Goal: Task Accomplishment & Management: Use online tool/utility

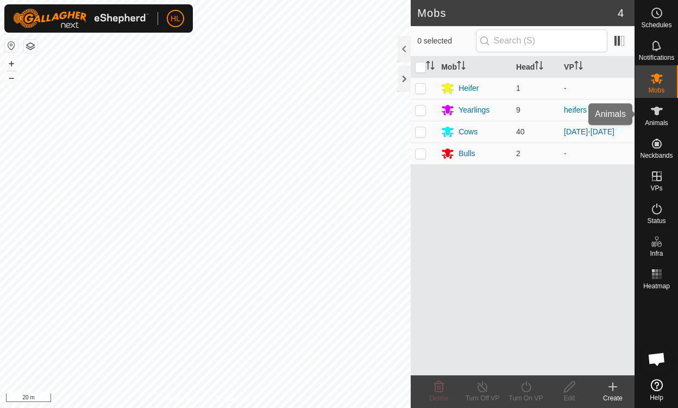
click at [657, 117] on icon at bounding box center [656, 110] width 13 height 13
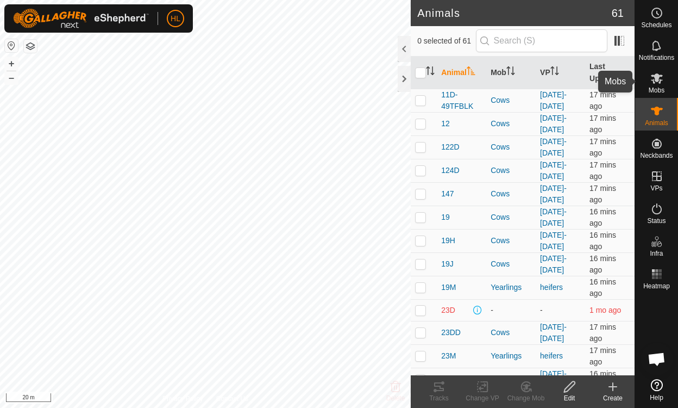
click at [657, 78] on icon at bounding box center [657, 78] width 12 height 10
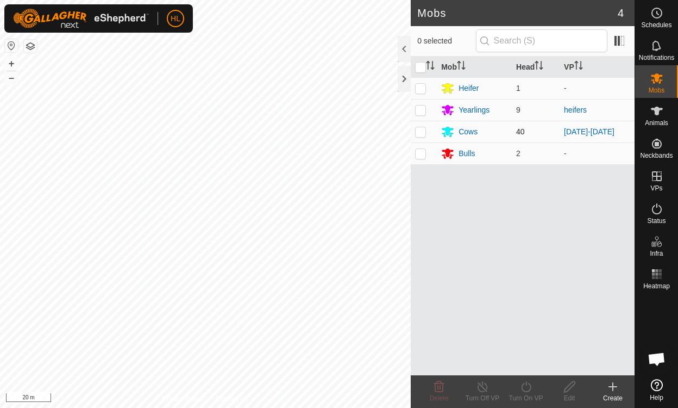
click at [424, 130] on p-checkbox at bounding box center [420, 131] width 11 height 9
checkbox input "true"
click at [532, 396] on div "Turn On VP" at bounding box center [525, 398] width 43 height 10
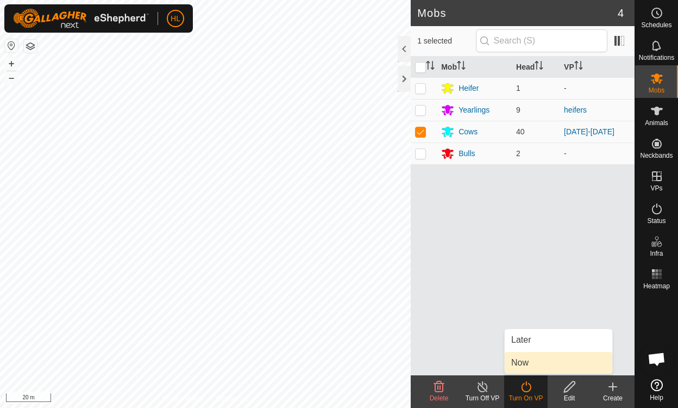
click at [539, 360] on link "Now" at bounding box center [559, 363] width 108 height 22
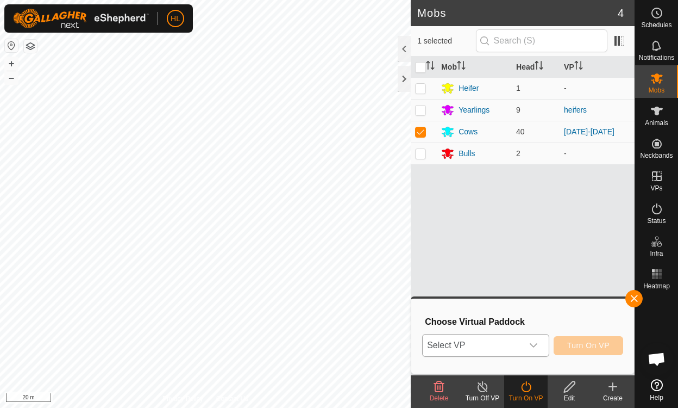
click at [530, 348] on div "dropdown trigger" at bounding box center [534, 345] width 22 height 22
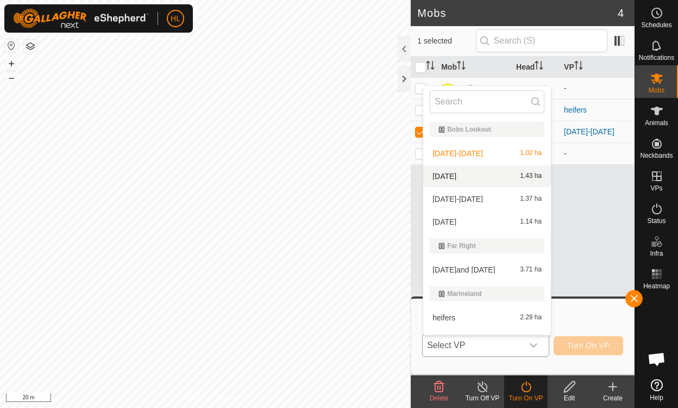
click at [469, 176] on li "[DATE] 1.43 ha" at bounding box center [487, 176] width 128 height 22
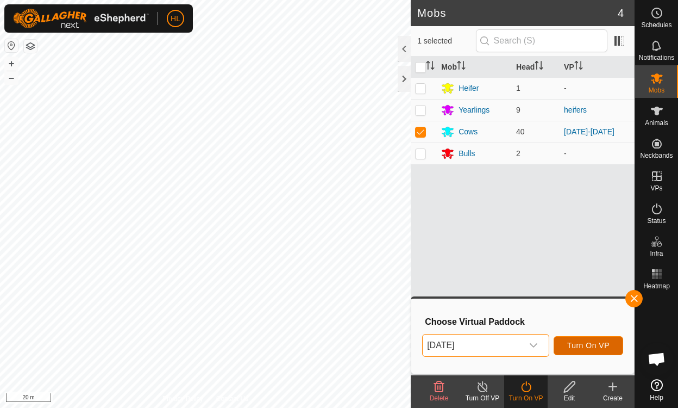
click at [580, 343] on span "Turn On VP" at bounding box center [588, 345] width 42 height 9
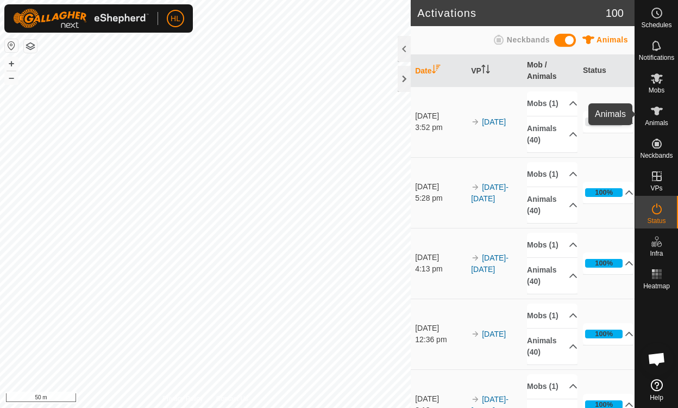
click at [650, 116] on icon at bounding box center [656, 110] width 13 height 13
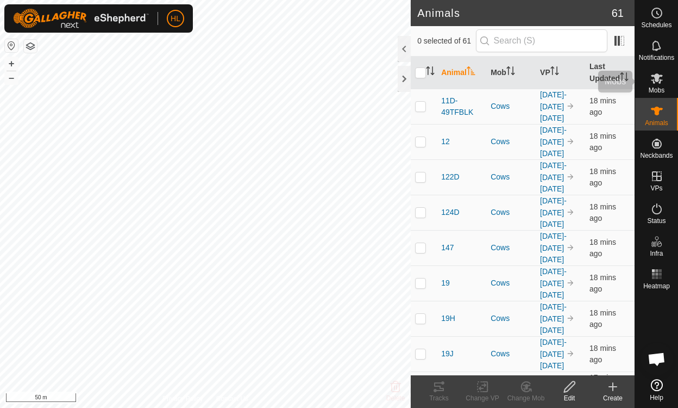
click at [654, 87] on span "Mobs" at bounding box center [657, 90] width 16 height 7
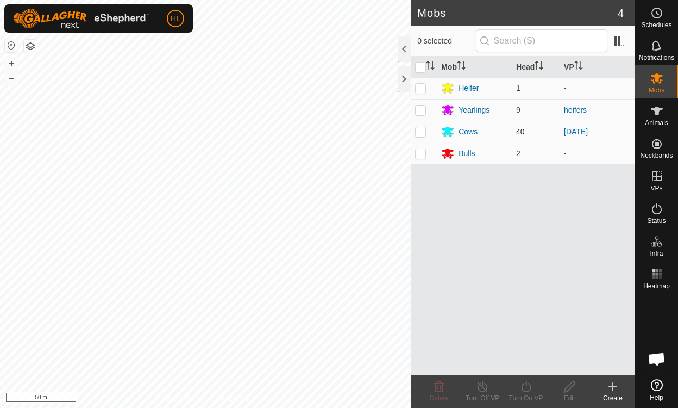
click at [423, 134] on p-checkbox at bounding box center [420, 131] width 11 height 9
checkbox input "true"
click at [528, 392] on icon at bounding box center [526, 386] width 14 height 13
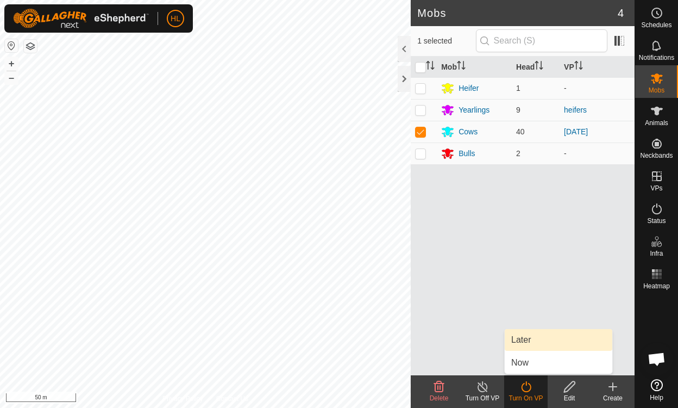
click at [544, 337] on link "Later" at bounding box center [559, 340] width 108 height 22
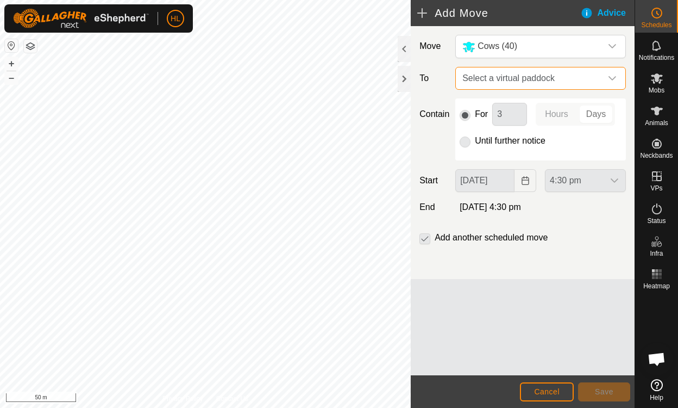
click at [529, 71] on span "Select a virtual paddock" at bounding box center [529, 78] width 143 height 22
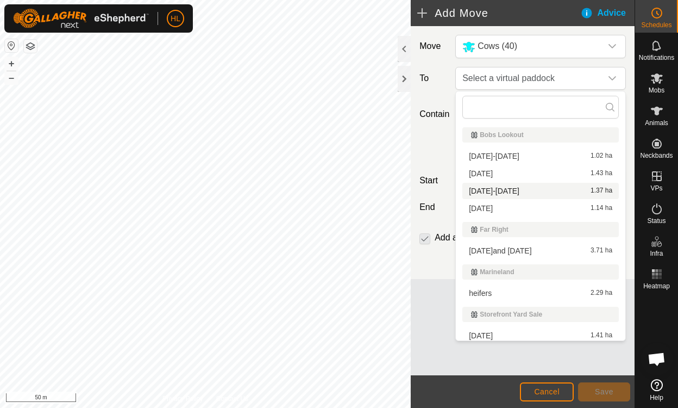
click at [487, 187] on li "[DATE] 1.37 ha" at bounding box center [540, 191] width 156 height 16
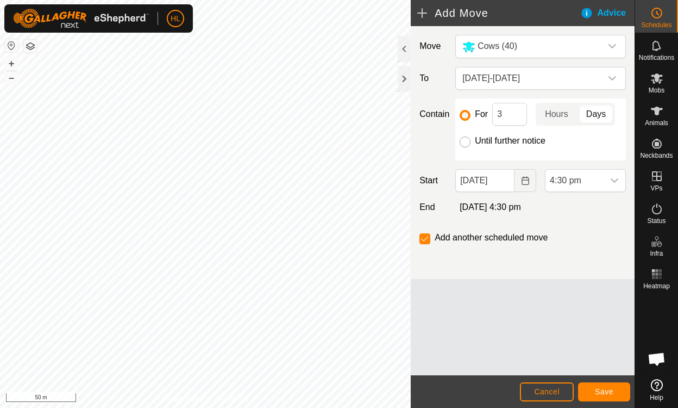
click at [462, 139] on input "Until further notice" at bounding box center [465, 141] width 11 height 11
radio input "true"
checkbox input "false"
click at [493, 80] on span "[DATE]-[DATE]" at bounding box center [529, 78] width 143 height 22
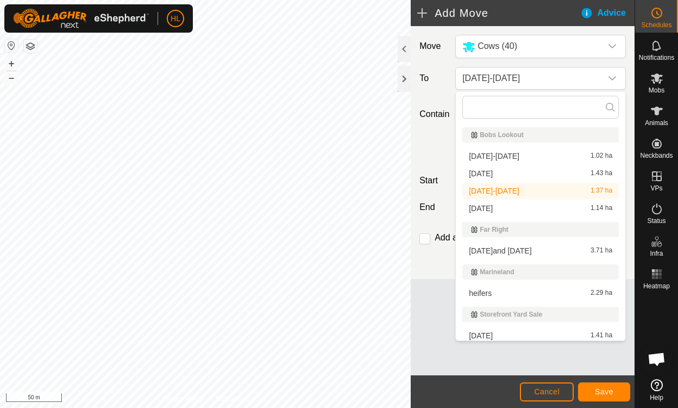
click at [500, 192] on li "[DATE] 1.37 ha" at bounding box center [540, 191] width 156 height 16
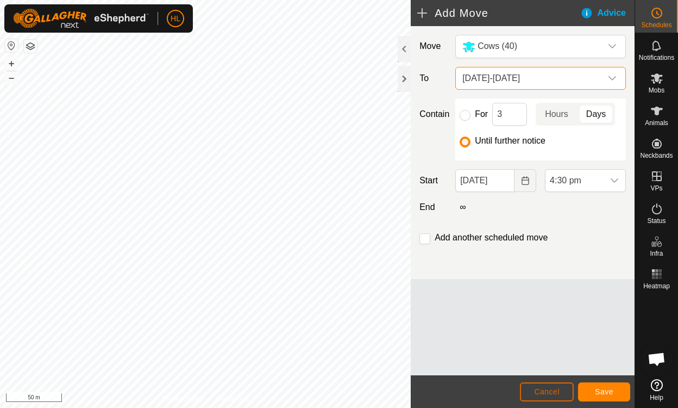
click at [534, 394] on button "Cancel" at bounding box center [547, 391] width 54 height 19
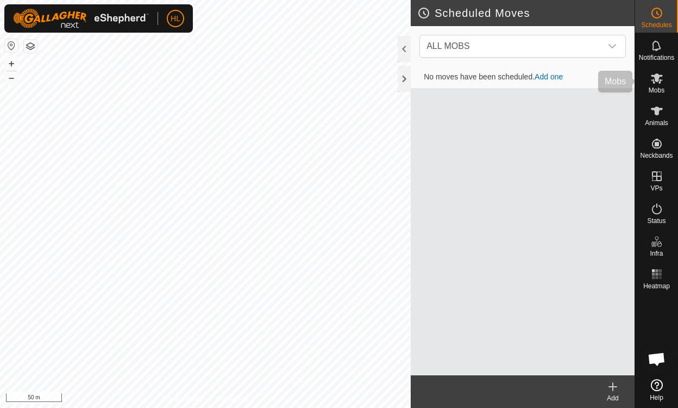
click at [657, 80] on icon at bounding box center [657, 78] width 12 height 10
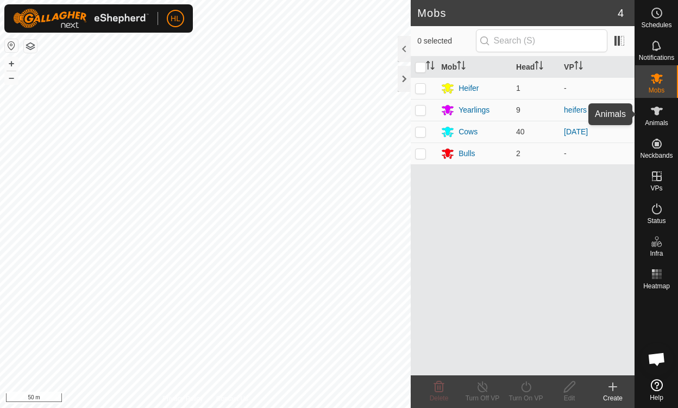
drag, startPoint x: 670, startPoint y: 119, endPoint x: 638, endPoint y: 73, distance: 56.2
click at [670, 119] on div "Animals" at bounding box center [656, 114] width 43 height 33
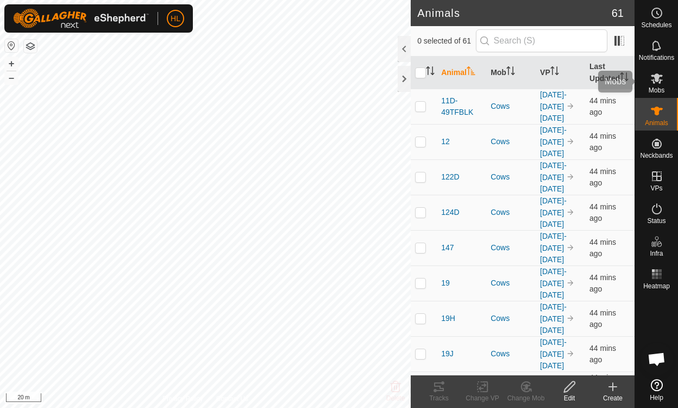
click at [664, 81] on es-mob-svg-icon at bounding box center [657, 78] width 20 height 17
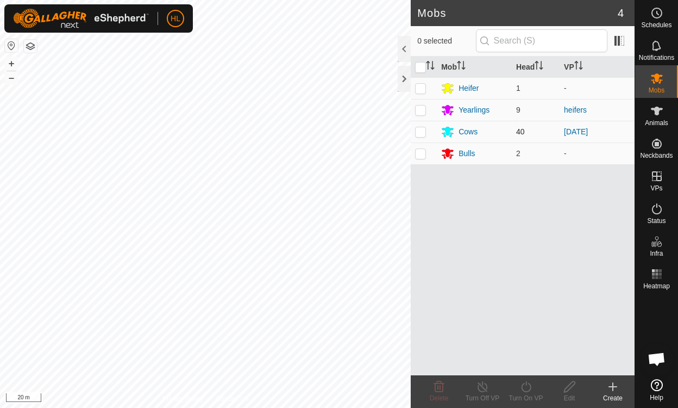
click at [423, 135] on p-checkbox at bounding box center [420, 131] width 11 height 9
checkbox input "true"
